Goal: Task Accomplishment & Management: Use online tool/utility

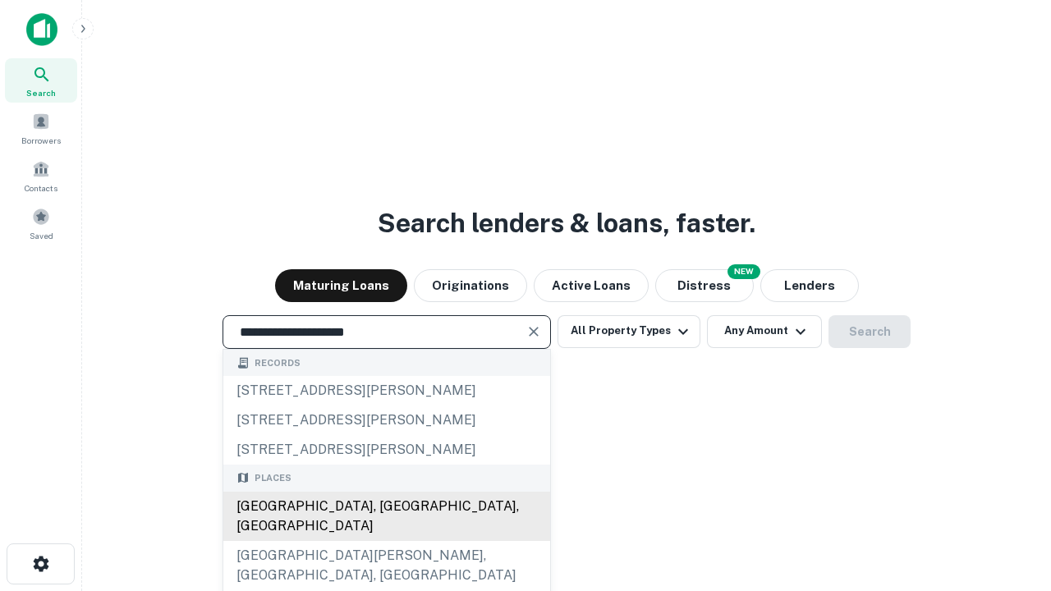
click at [386, 541] on div "Santa Monica, CA, USA" at bounding box center [386, 516] width 327 height 49
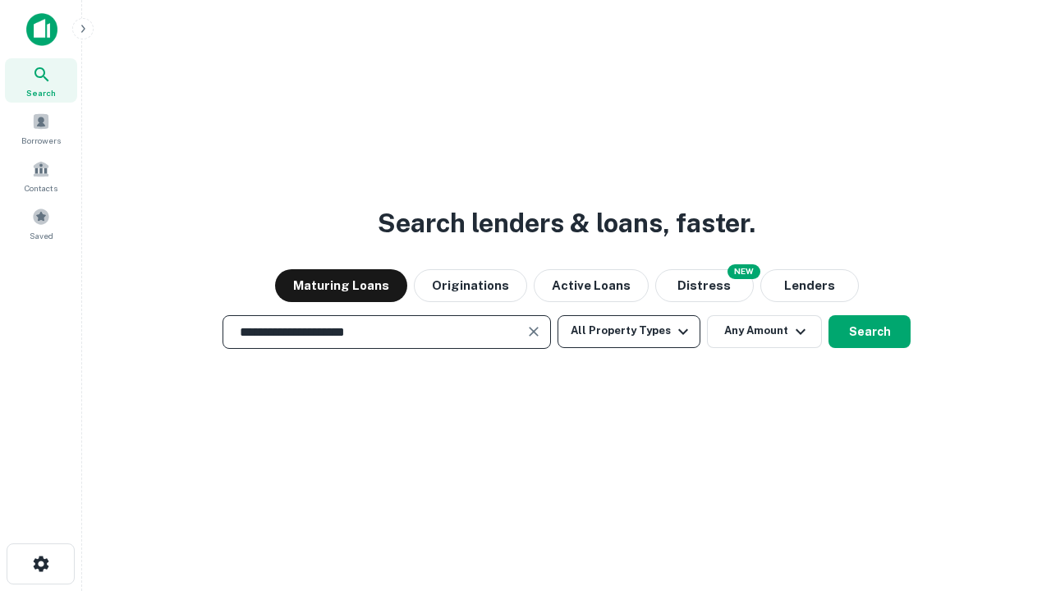
type input "**********"
click at [629, 331] on button "All Property Types" at bounding box center [629, 331] width 143 height 33
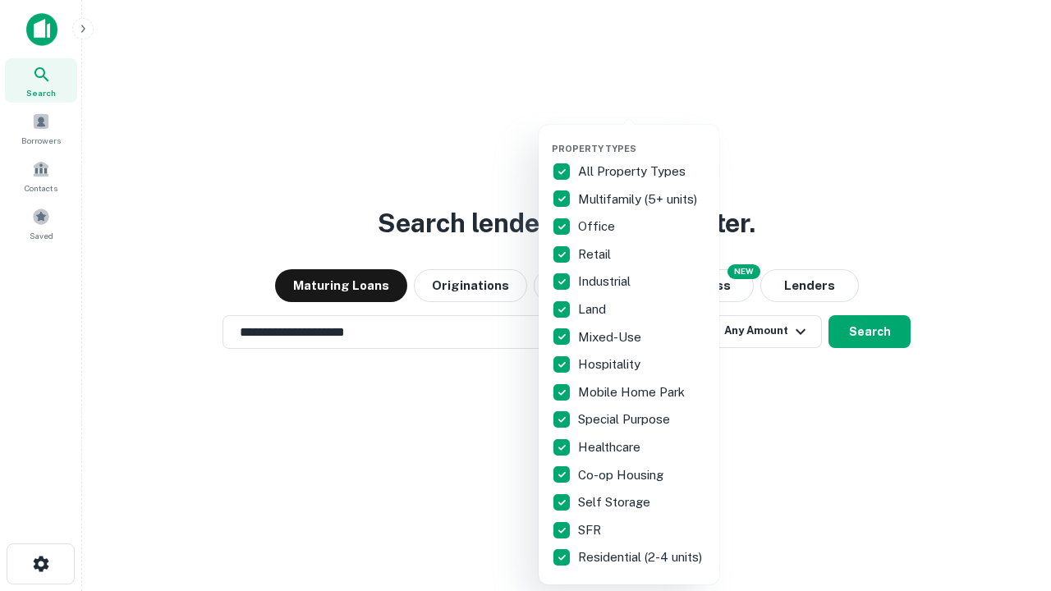
click at [642, 138] on button "button" at bounding box center [642, 138] width 181 height 1
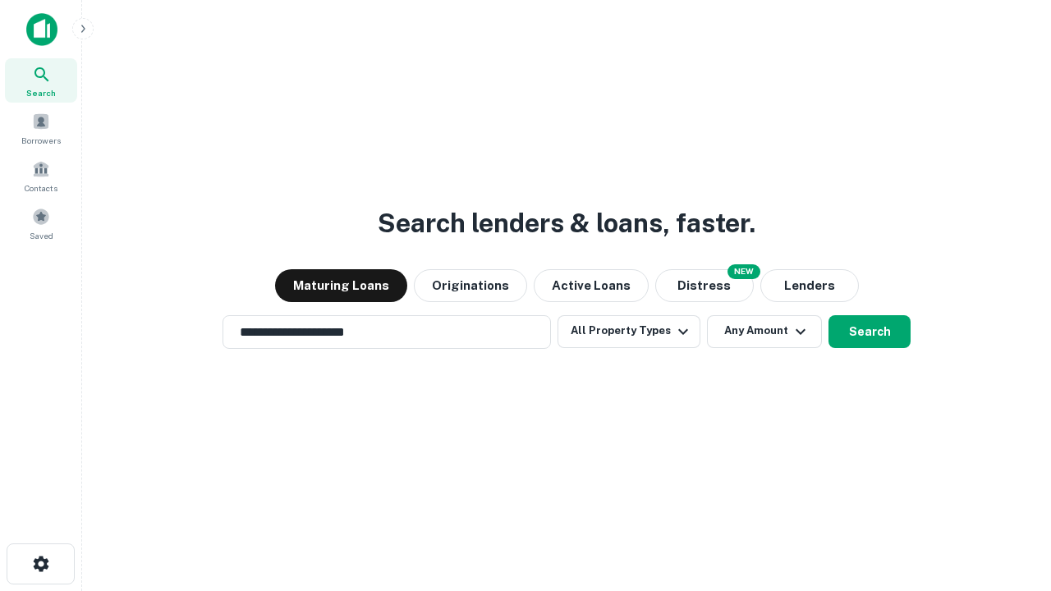
scroll to position [10, 198]
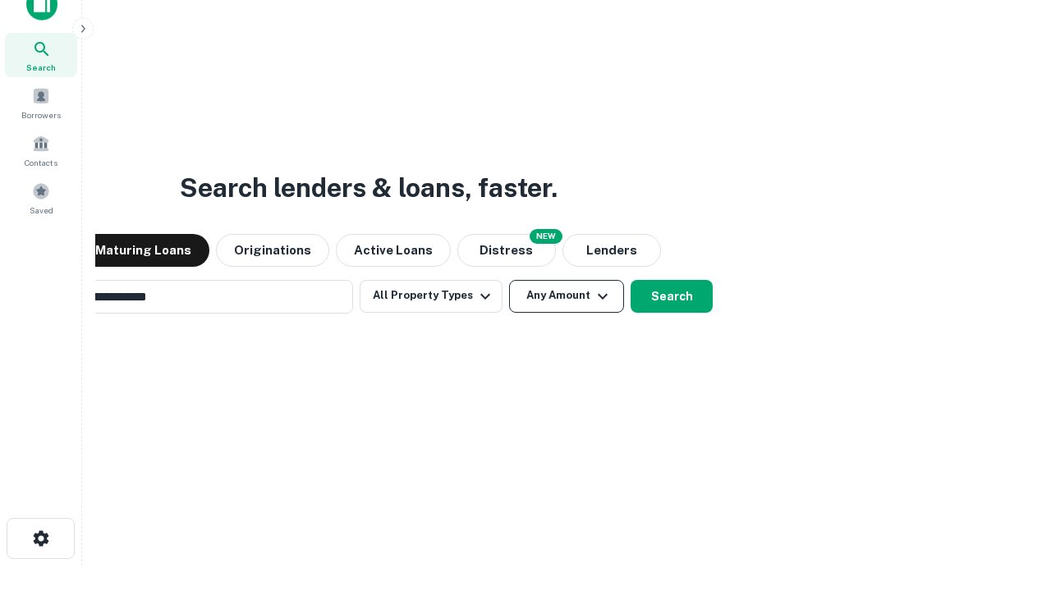
click at [509, 280] on button "Any Amount" at bounding box center [566, 296] width 115 height 33
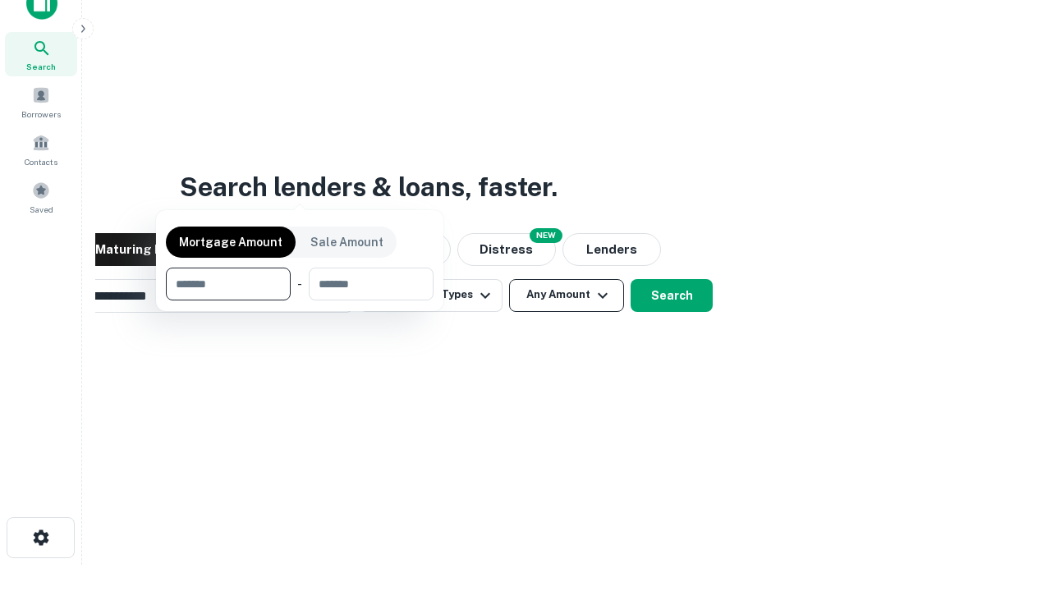
scroll to position [118, 465]
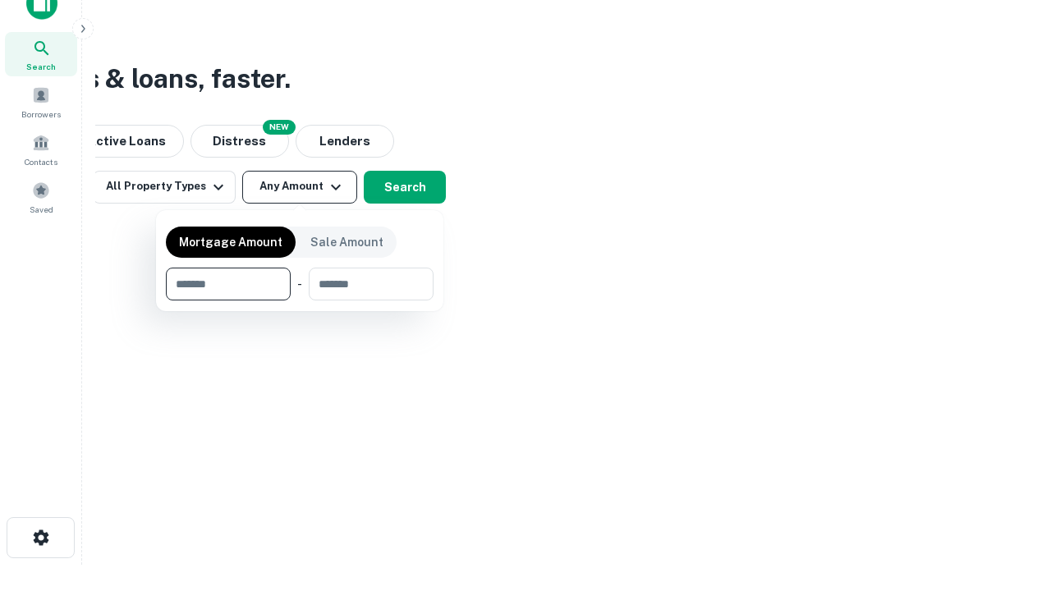
type input "*******"
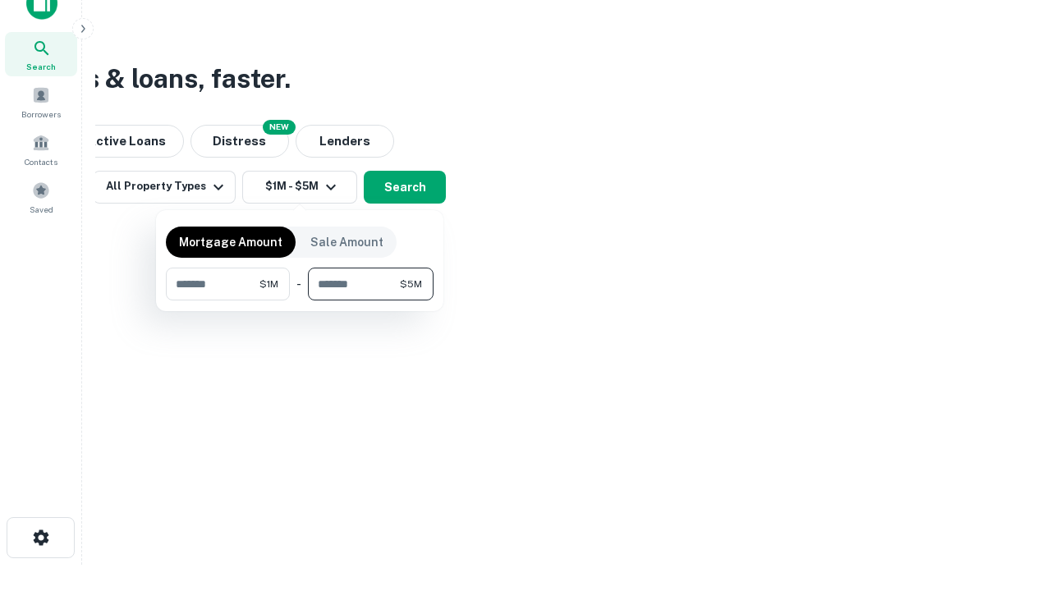
type input "*******"
click at [300, 301] on button "button" at bounding box center [300, 301] width 268 height 1
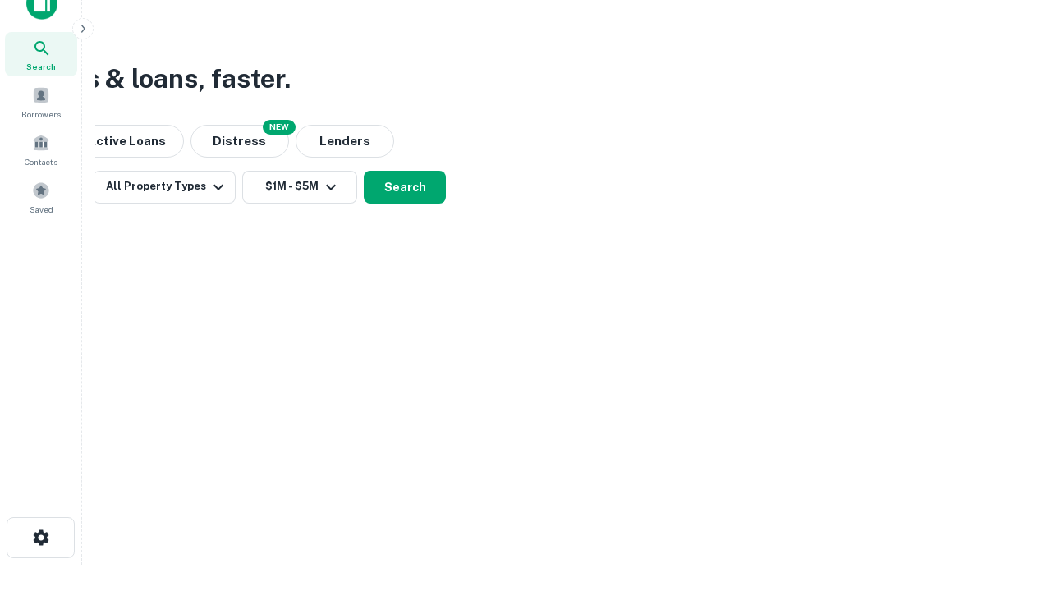
scroll to position [10, 303]
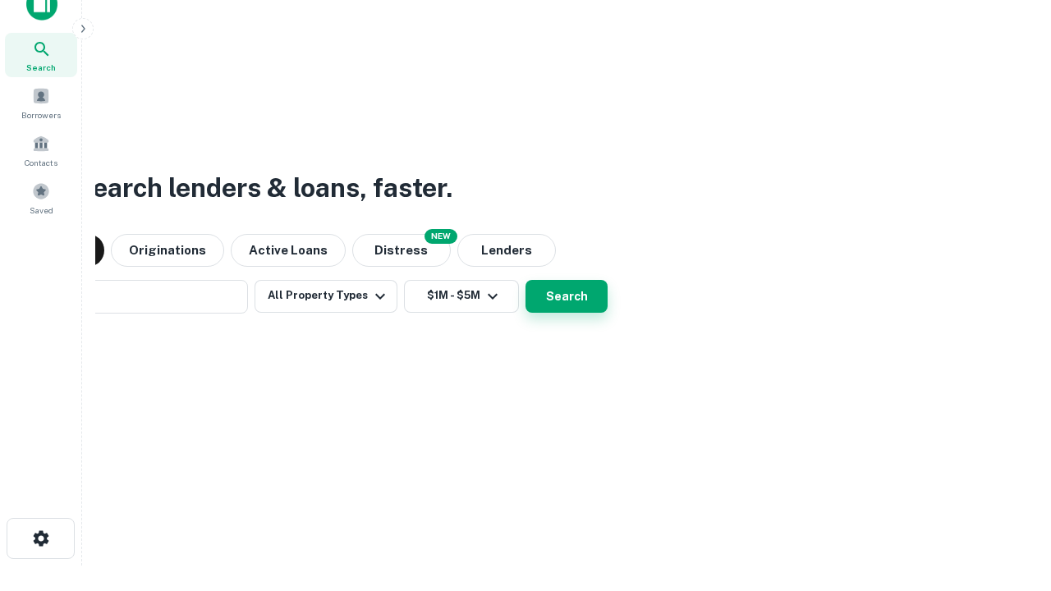
click at [526, 280] on button "Search" at bounding box center [567, 296] width 82 height 33
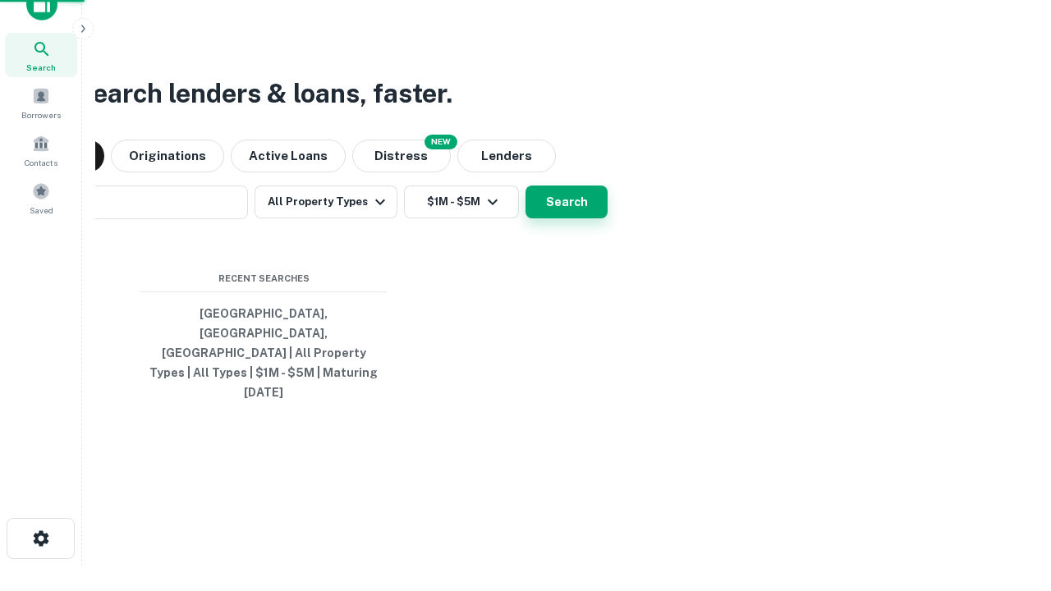
scroll to position [44, 465]
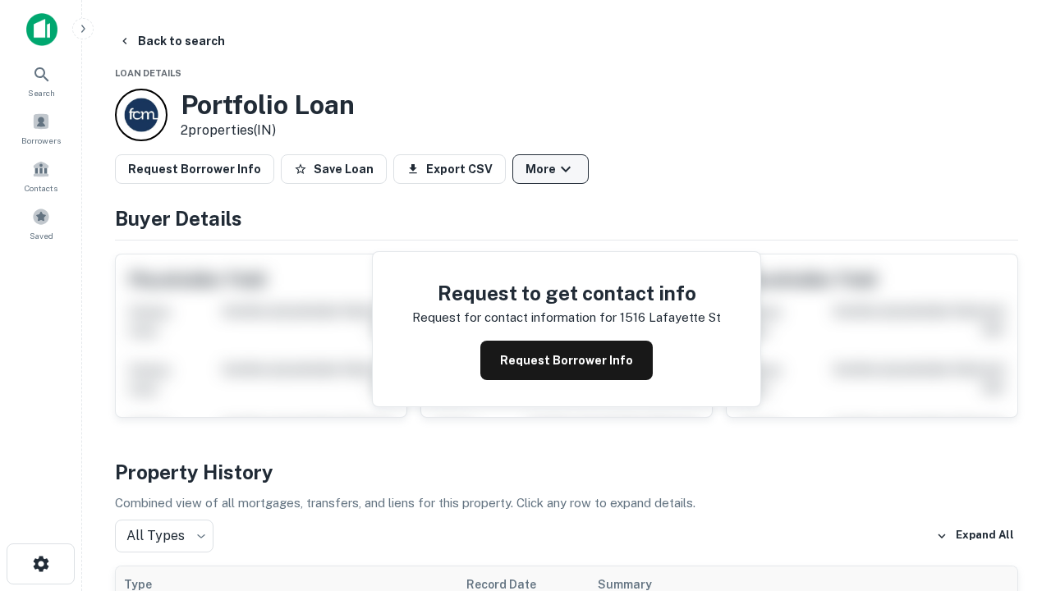
click at [550, 169] on button "More" at bounding box center [550, 169] width 76 height 30
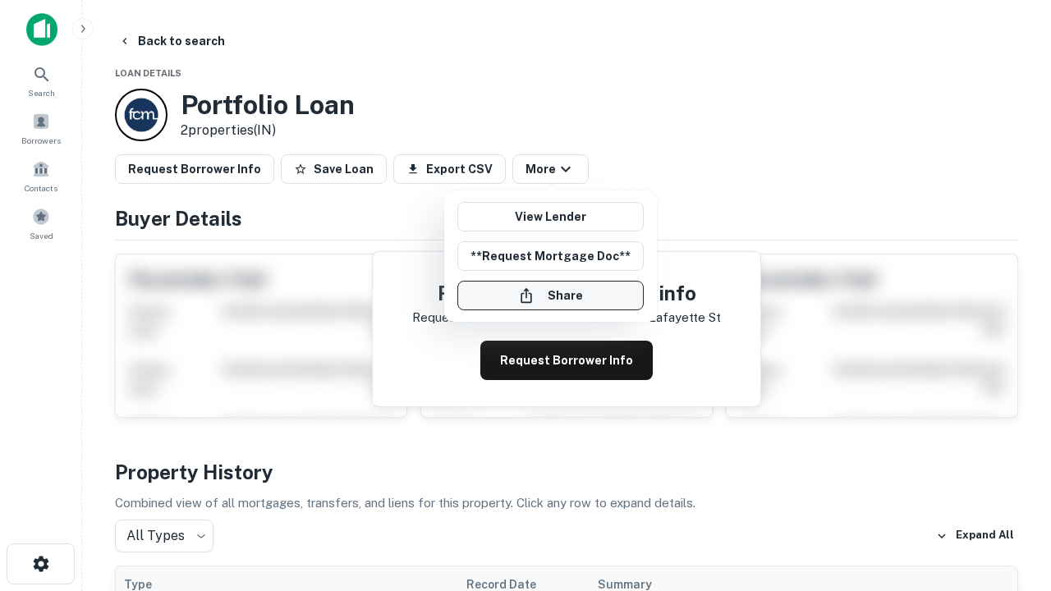
click at [550, 296] on button "Share" at bounding box center [550, 296] width 186 height 30
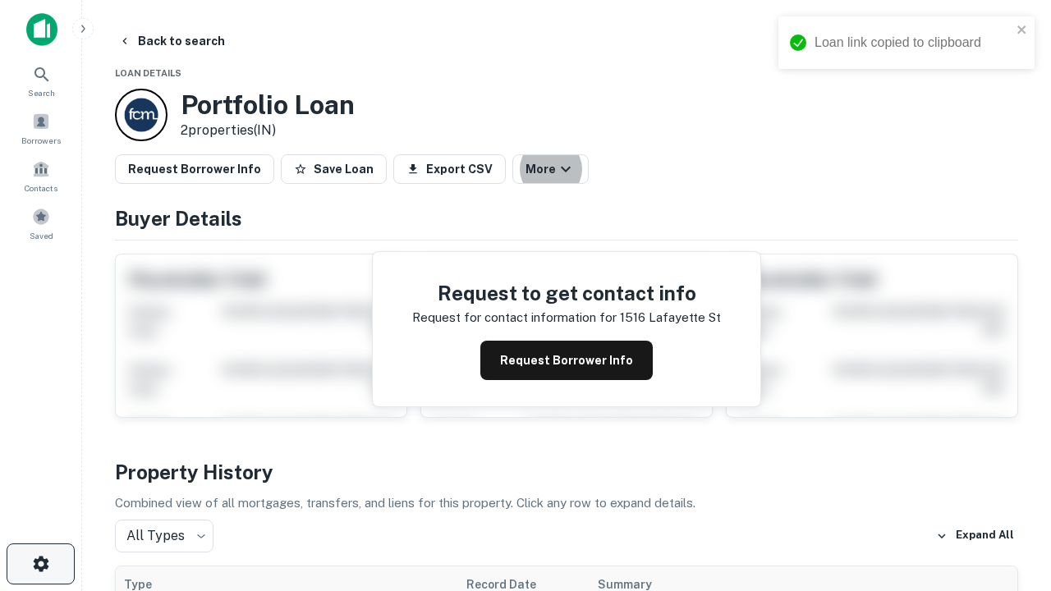
click at [40, 564] on icon "button" at bounding box center [41, 564] width 20 height 20
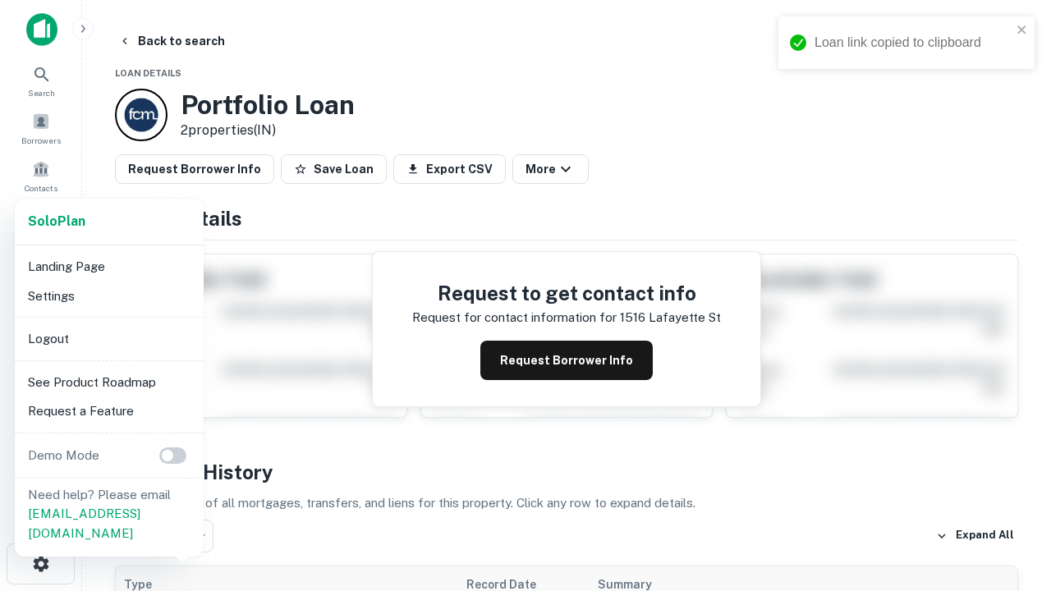
click at [108, 338] on li "Logout" at bounding box center [109, 339] width 176 height 30
